Goal: Information Seeking & Learning: Learn about a topic

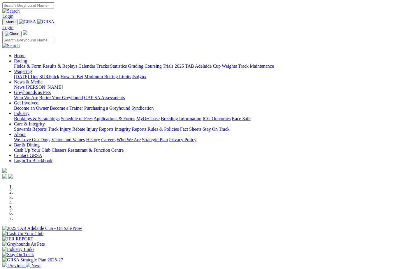
click at [127, 64] on link "Statistics" at bounding box center [118, 66] width 17 height 5
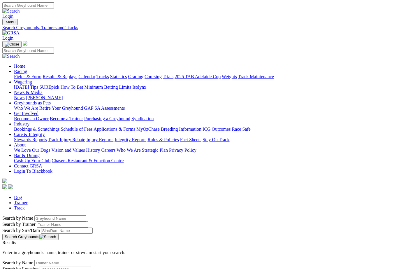
click at [34, 215] on input "Search by Greyhound name" at bounding box center [60, 218] width 52 height 6
type input "He’s magic"
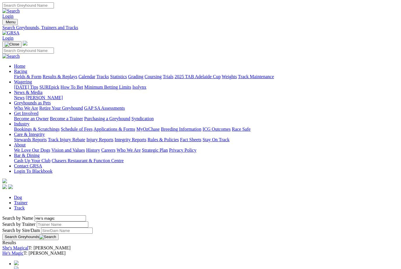
click at [59, 234] on button "Search Greyhounds" at bounding box center [30, 237] width 56 height 6
click at [24, 251] on link "He's Magic" at bounding box center [12, 253] width 21 height 5
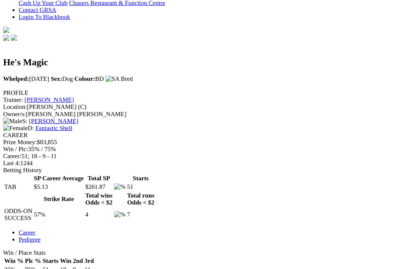
scroll to position [156, 0]
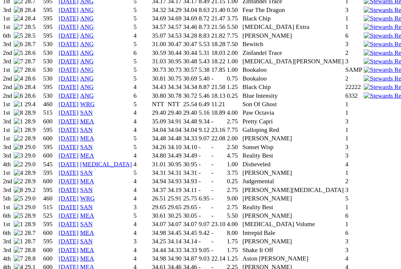
scroll to position [497, 0]
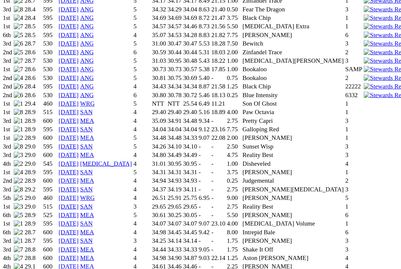
click at [324, 263] on img at bounding box center [336, 265] width 25 height 5
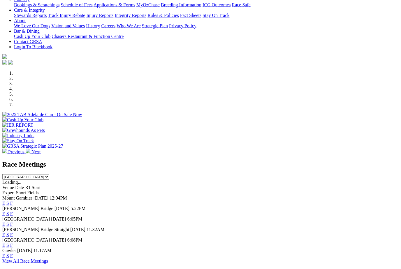
scroll to position [114, 0]
click at [13, 211] on link "F" at bounding box center [11, 213] width 3 height 5
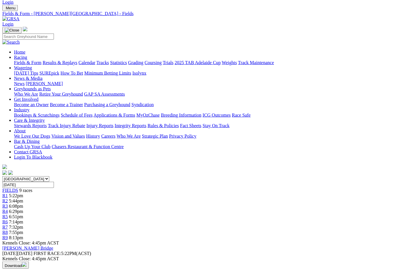
scroll to position [0, 2]
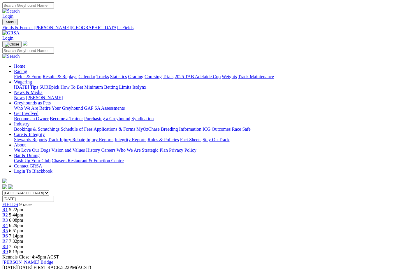
click at [20, 74] on link "Fields & Form" at bounding box center [27, 76] width 27 height 5
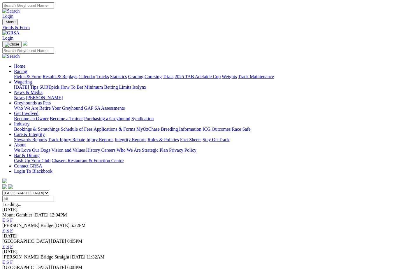
click at [13, 244] on link "F" at bounding box center [11, 246] width 3 height 5
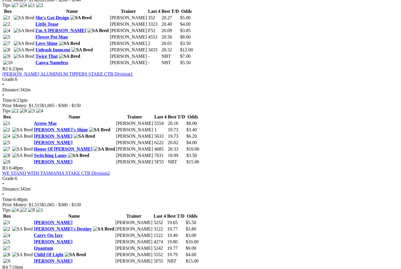
scroll to position [338, 0]
click at [375, 210] on div "R1 6:05pm FRESH PET FOOD CO MAIDEN STAKE CTB Division1 Grade: M • Distance: 342…" at bounding box center [200, 262] width 397 height 602
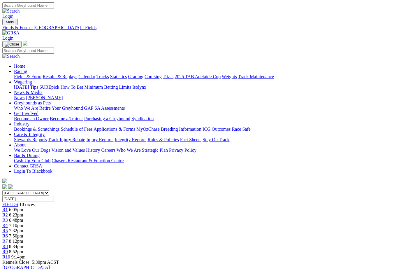
scroll to position [0, 0]
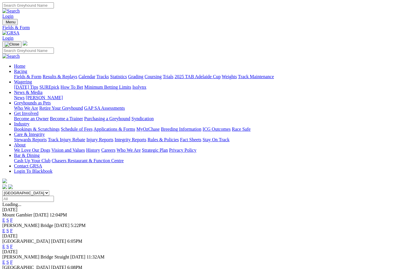
click at [13, 218] on link "F" at bounding box center [11, 220] width 3 height 5
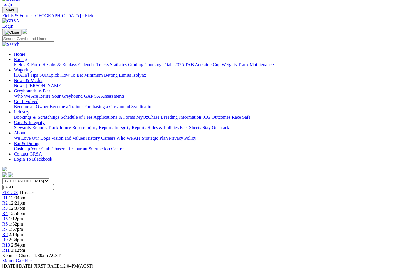
scroll to position [0, 12]
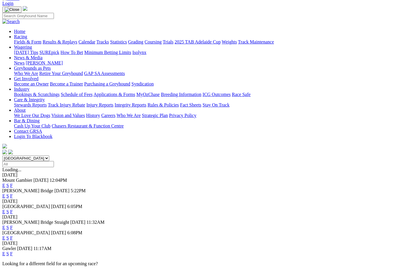
scroll to position [35, 0]
click at [13, 225] on link "F" at bounding box center [11, 227] width 3 height 5
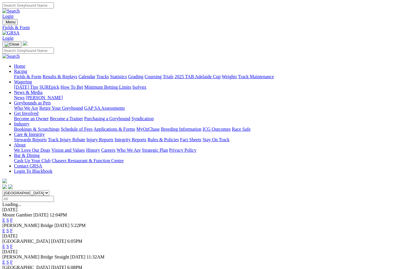
scroll to position [54, 0]
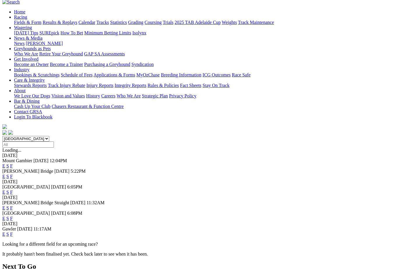
click at [13, 216] on link "F" at bounding box center [11, 218] width 3 height 5
